Goal: Task Accomplishment & Management: Use online tool/utility

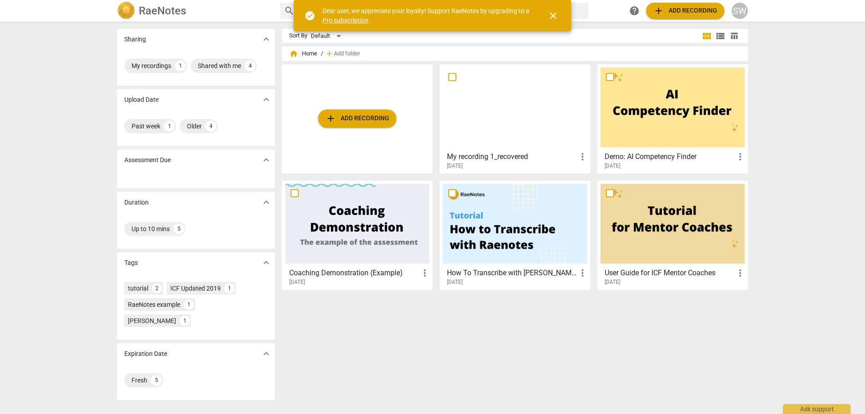
click at [551, 14] on span "close" at bounding box center [553, 15] width 11 height 11
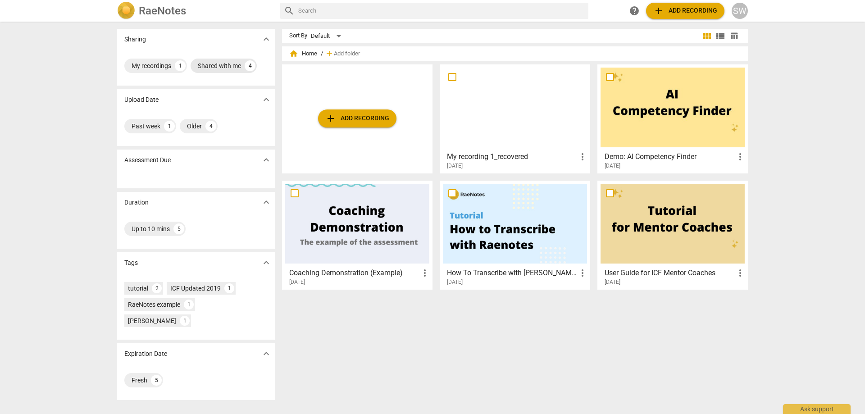
click at [230, 64] on div "Shared with me" at bounding box center [219, 65] width 43 height 9
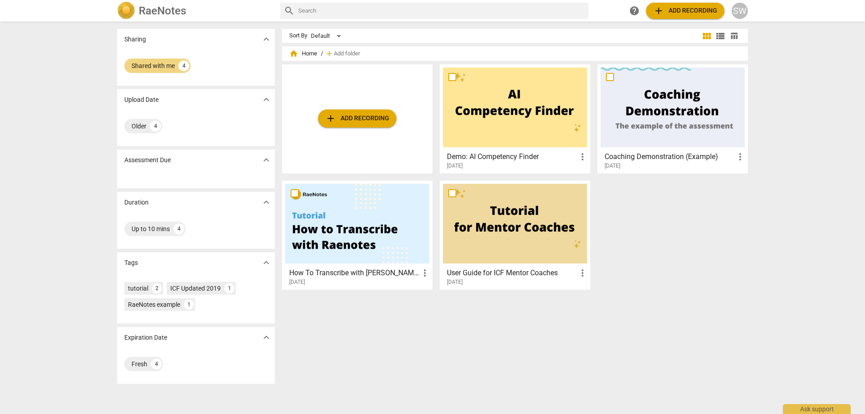
click at [257, 36] on div "Sharing expand_more" at bounding box center [196, 39] width 158 height 21
click at [266, 38] on span "expand_more" at bounding box center [266, 39] width 11 height 11
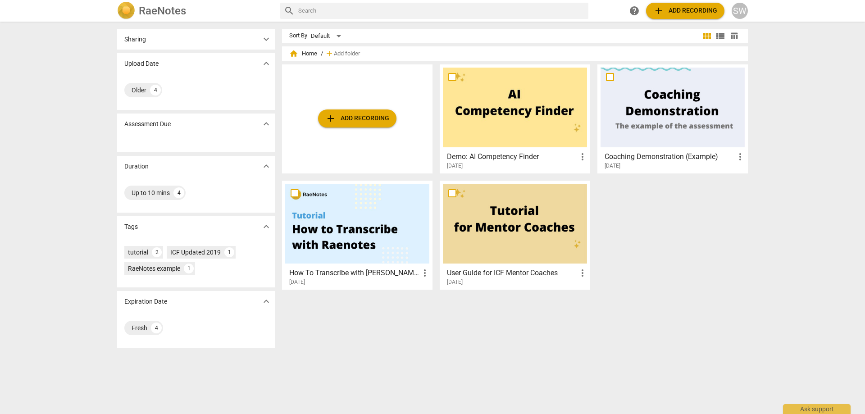
click at [266, 38] on span "expand_more" at bounding box center [266, 39] width 11 height 11
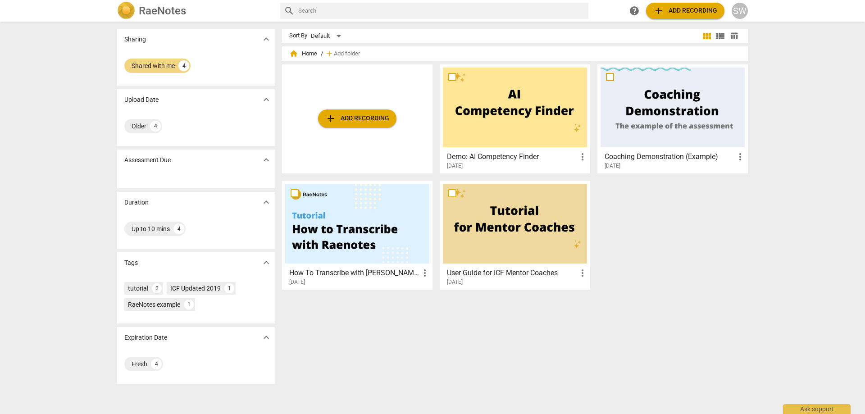
click at [143, 38] on p "Sharing" at bounding box center [135, 39] width 22 height 9
click at [263, 160] on span "expand_more" at bounding box center [266, 159] width 11 height 11
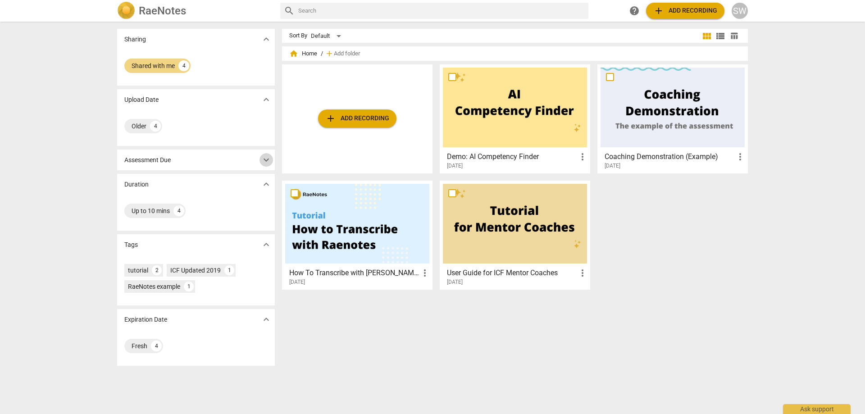
click at [263, 160] on span "expand_more" at bounding box center [266, 159] width 11 height 11
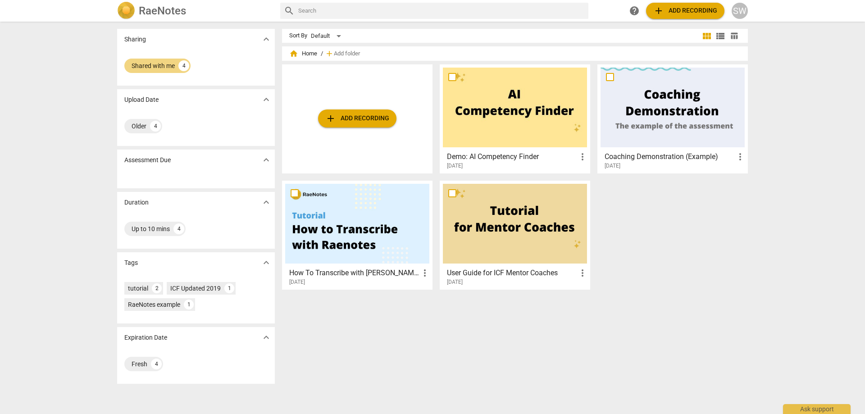
click at [358, 119] on span "add Add recording" at bounding box center [357, 118] width 64 height 11
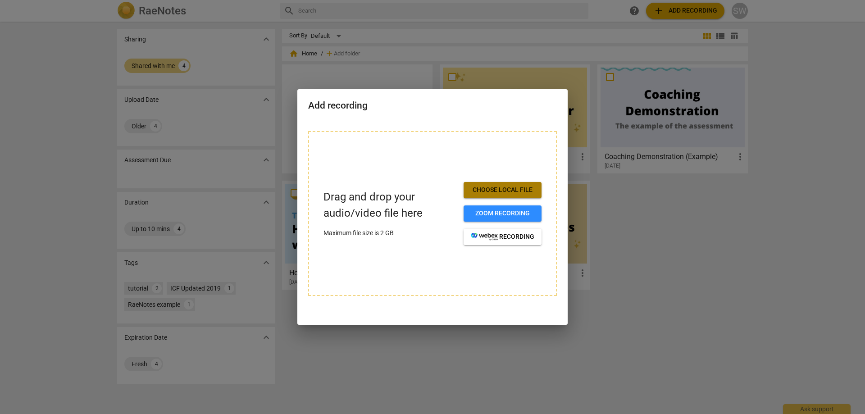
click at [487, 187] on span "Choose local file" at bounding box center [502, 190] width 63 height 9
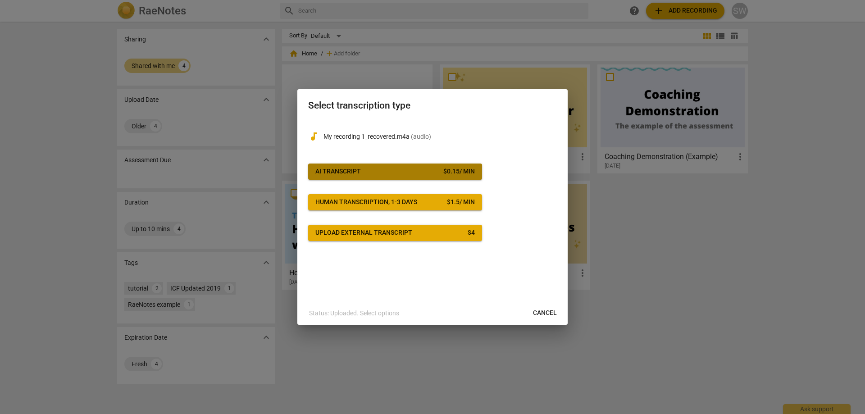
click at [391, 166] on button "AI Transcript $ 0.15 / min" at bounding box center [395, 171] width 174 height 16
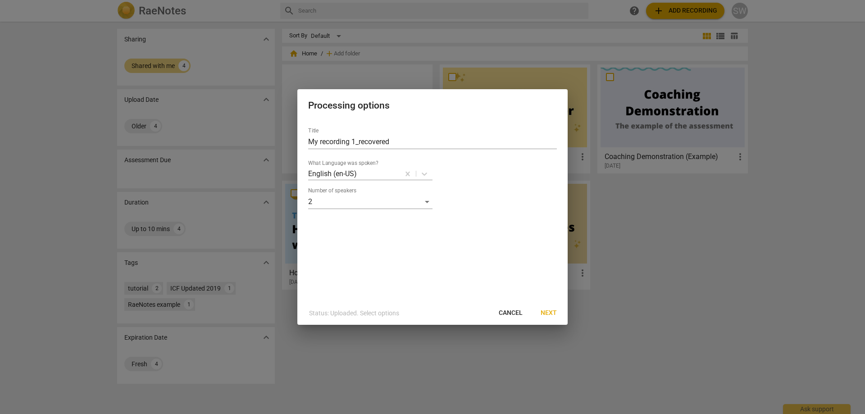
click at [543, 310] on span "Next" at bounding box center [548, 312] width 16 height 9
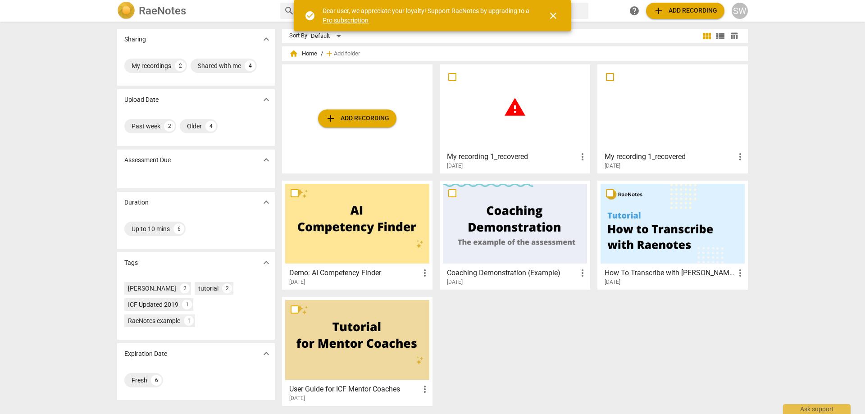
click at [579, 155] on span "more_vert" at bounding box center [582, 156] width 11 height 11
click at [579, 175] on li "Delete" at bounding box center [592, 179] width 34 height 22
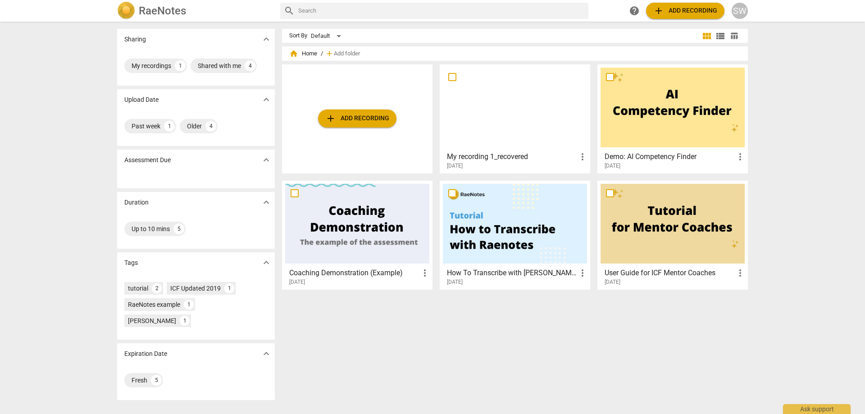
click at [580, 156] on span "more_vert" at bounding box center [582, 156] width 11 height 11
click at [31, 78] on div at bounding box center [432, 207] width 865 height 414
